Goal: Task Accomplishment & Management: Manage account settings

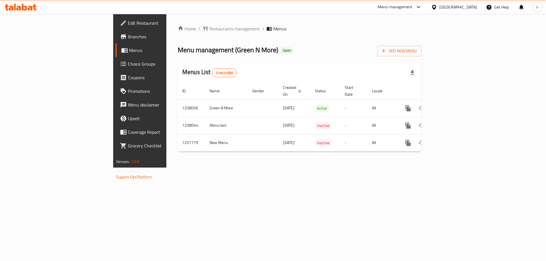
click at [128, 66] on span "Choice Groups" at bounding box center [164, 64] width 72 height 7
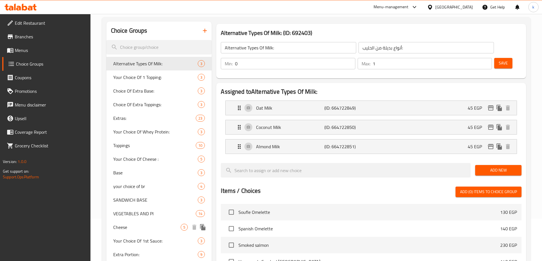
scroll to position [93, 0]
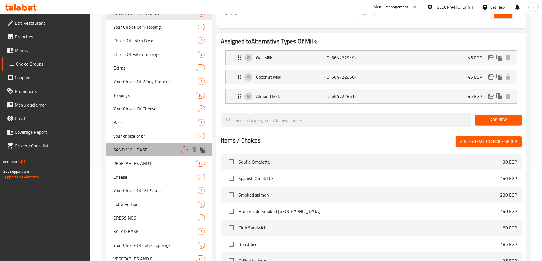
click at [136, 150] on span "SANDWICH BASE" at bounding box center [147, 149] width 68 height 7
type input "SANDWICH BASE"
type input "1"
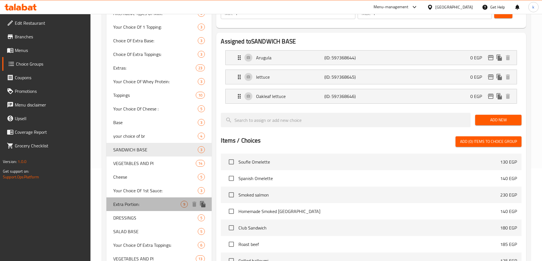
click at [145, 207] on span "Extra Portion:" at bounding box center [147, 204] width 68 height 7
type input "Extra Portion:"
type input "حصة اضافية:"
type input "0"
type input "9"
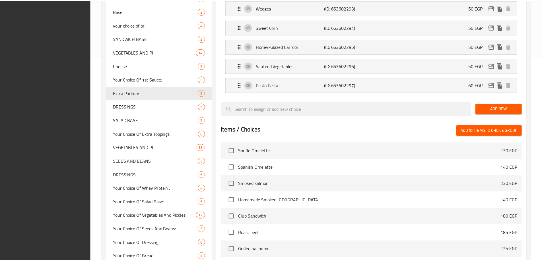
scroll to position [320, 0]
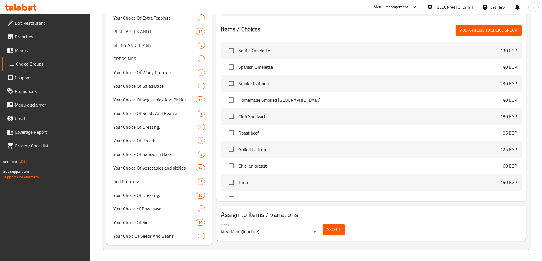
click at [382, 221] on div "Menu New Menu ( Inactive ) Select" at bounding box center [370, 230] width 305 height 18
click at [144, 226] on span "Your Choice Of Sides :" at bounding box center [146, 222] width 66 height 7
type input "Your Choice Of Sides :"
type input "اختيار من الطبق للجانبى:"
type input "2"
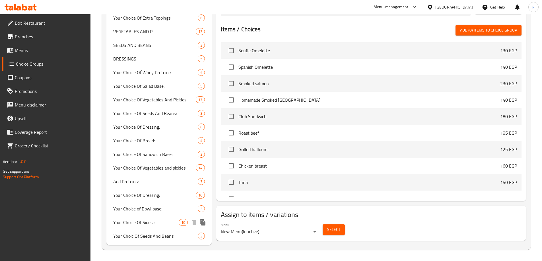
type input "2"
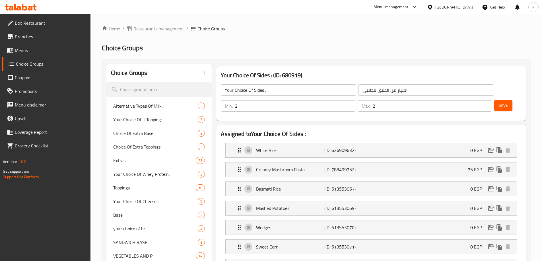
scroll to position [28, 0]
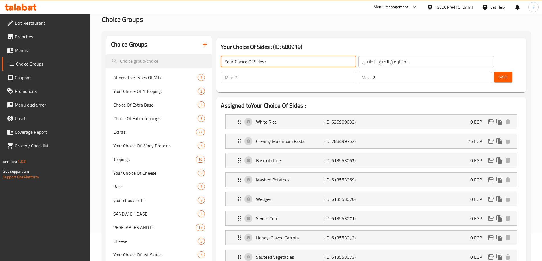
click at [249, 64] on input "Your Choice Of Sides :" at bounding box center [288, 61] width 135 height 11
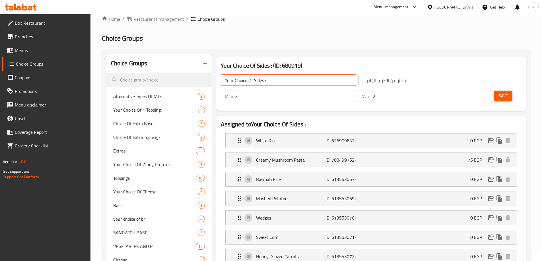
scroll to position [0, 0]
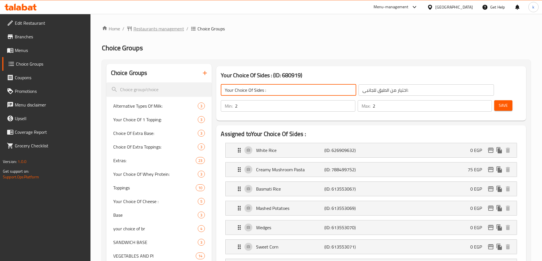
click at [153, 26] on span "Restaurants management" at bounding box center [158, 28] width 51 height 7
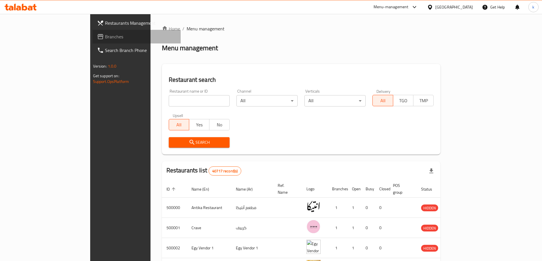
click at [92, 43] on link "Branches" at bounding box center [136, 37] width 88 height 14
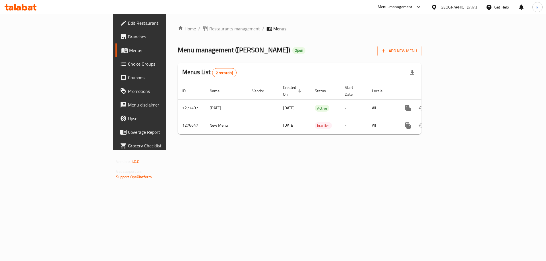
click at [128, 67] on span "Choice Groups" at bounding box center [164, 64] width 72 height 7
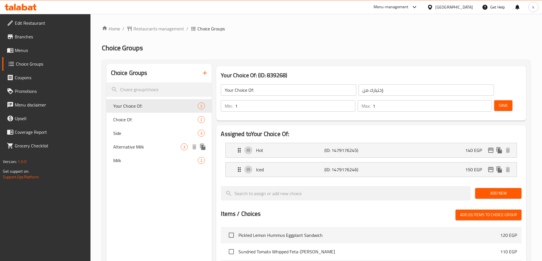
click at [126, 144] on span "Alternative Milk" at bounding box center [147, 147] width 68 height 7
type input "Alternative Milk"
type input "الحليب البديل"
type input "0"
